Goal: Transaction & Acquisition: Purchase product/service

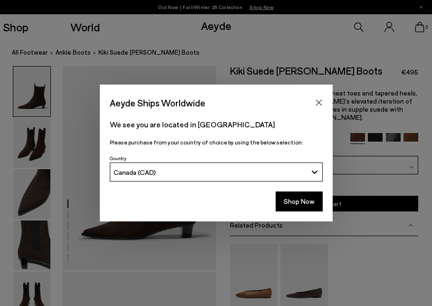
scroll to position [166, 0]
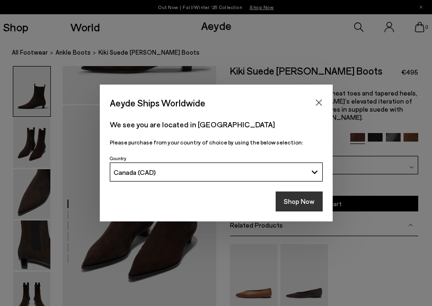
click at [305, 195] on button "Shop Now" at bounding box center [299, 202] width 47 height 20
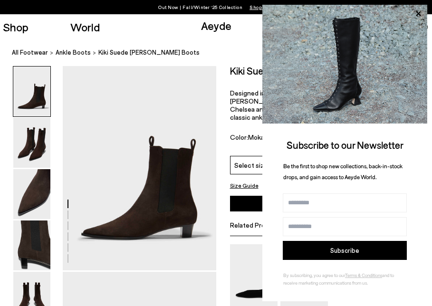
click at [422, 24] on img at bounding box center [345, 64] width 165 height 119
click at [422, 15] on icon at bounding box center [418, 14] width 12 height 12
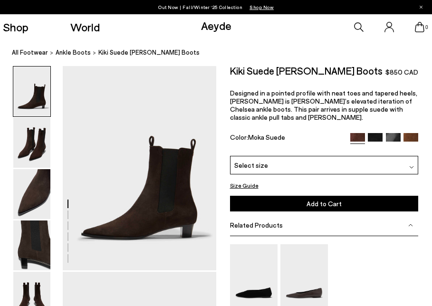
click at [373, 133] on img at bounding box center [375, 140] width 15 height 15
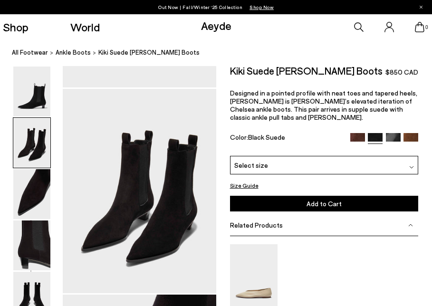
scroll to position [359, 0]
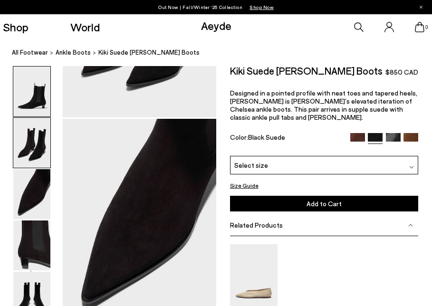
click at [37, 82] on img at bounding box center [31, 92] width 37 height 50
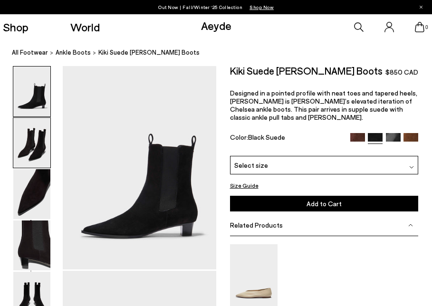
scroll to position [0, 0]
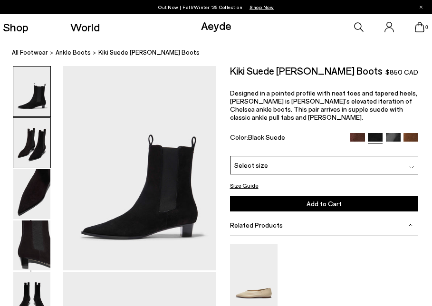
click at [43, 129] on img at bounding box center [31, 143] width 37 height 50
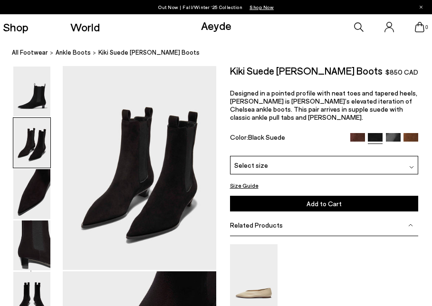
scroll to position [207, 0]
